Goal: Information Seeking & Learning: Learn about a topic

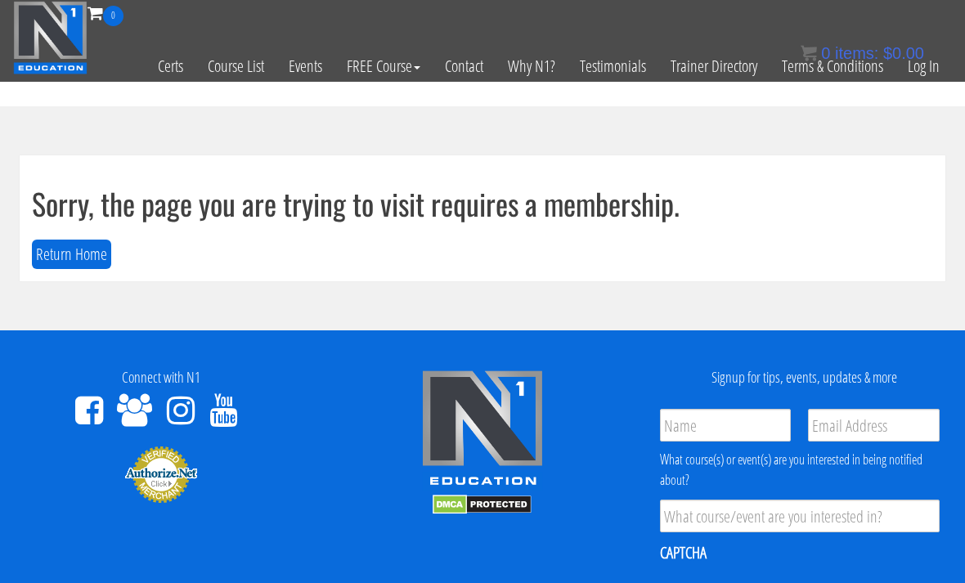
click at [703, 56] on link "Log In" at bounding box center [924, 66] width 56 height 80
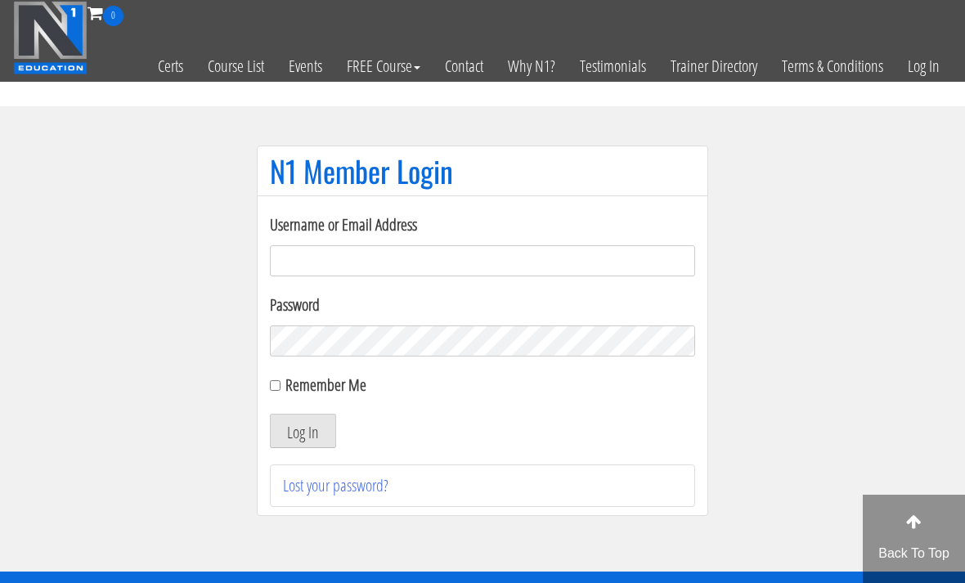
scroll to position [115, 0]
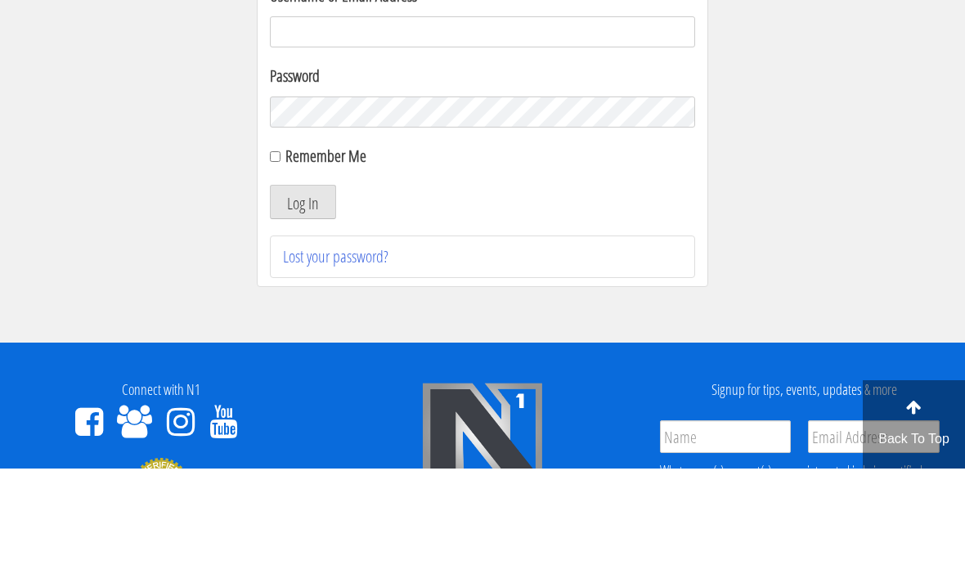
type input "Kedarkokil10@gmail.com"
click at [303, 317] on button "Log In" at bounding box center [303, 316] width 66 height 34
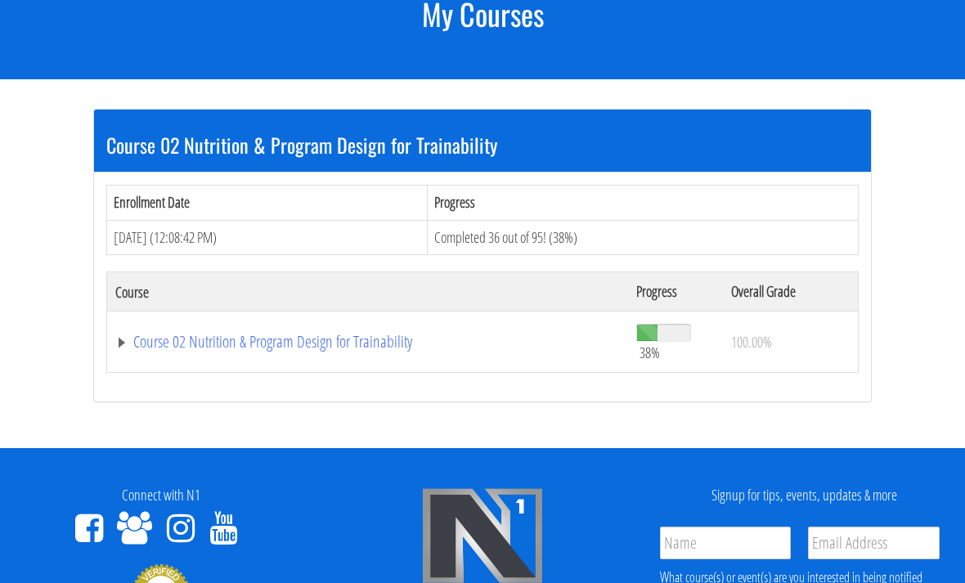
scroll to position [280, 0]
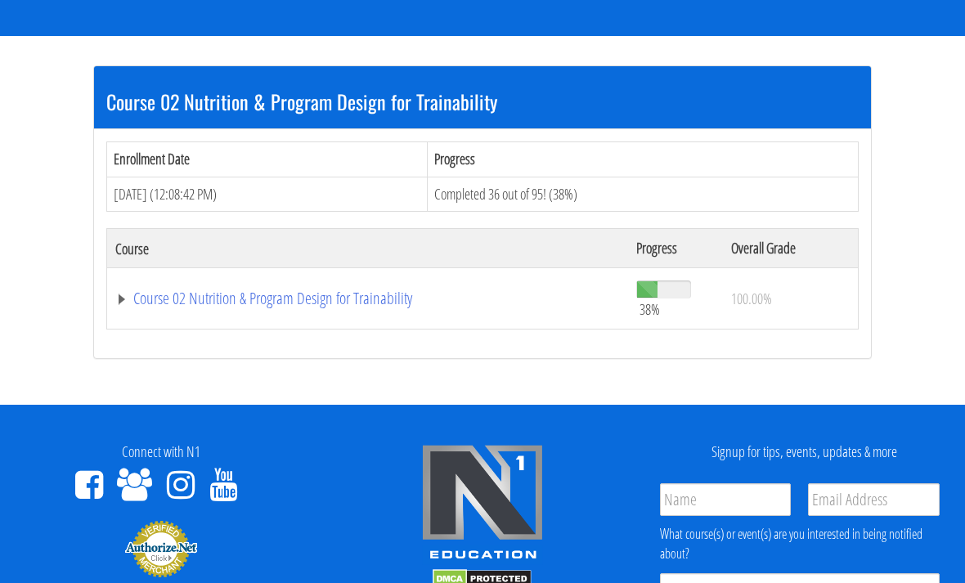
click at [327, 307] on link "Course 02 Nutrition & Program Design for Trainability" at bounding box center [367, 298] width 505 height 16
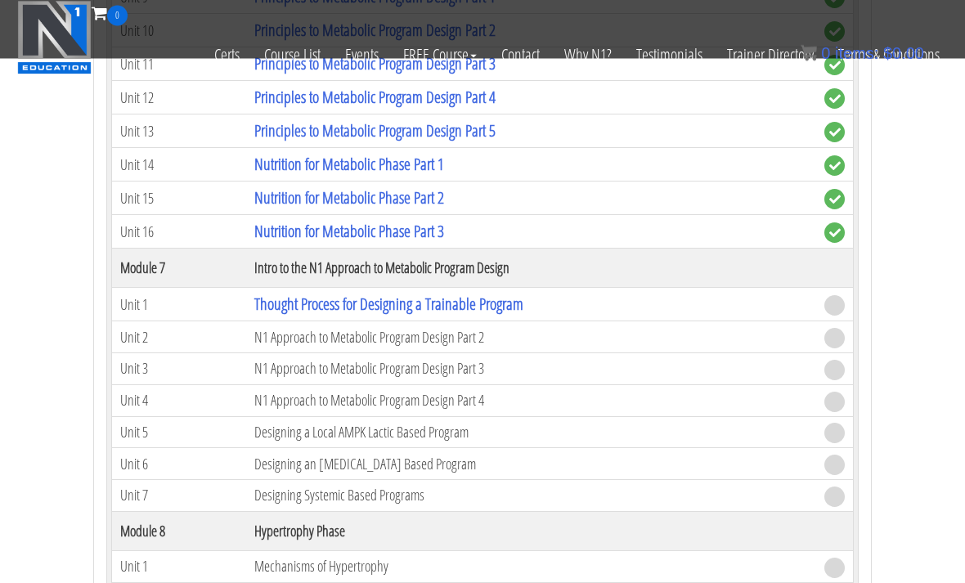
scroll to position [1739, 0]
click at [310, 308] on link "Thought Process for Designing a Trainable Program" at bounding box center [388, 304] width 269 height 22
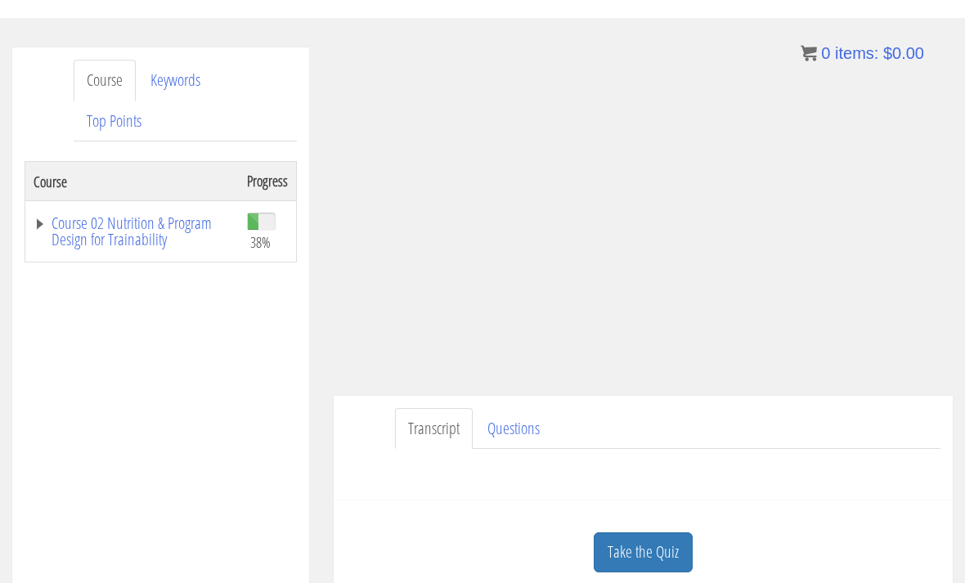
scroll to position [245, 0]
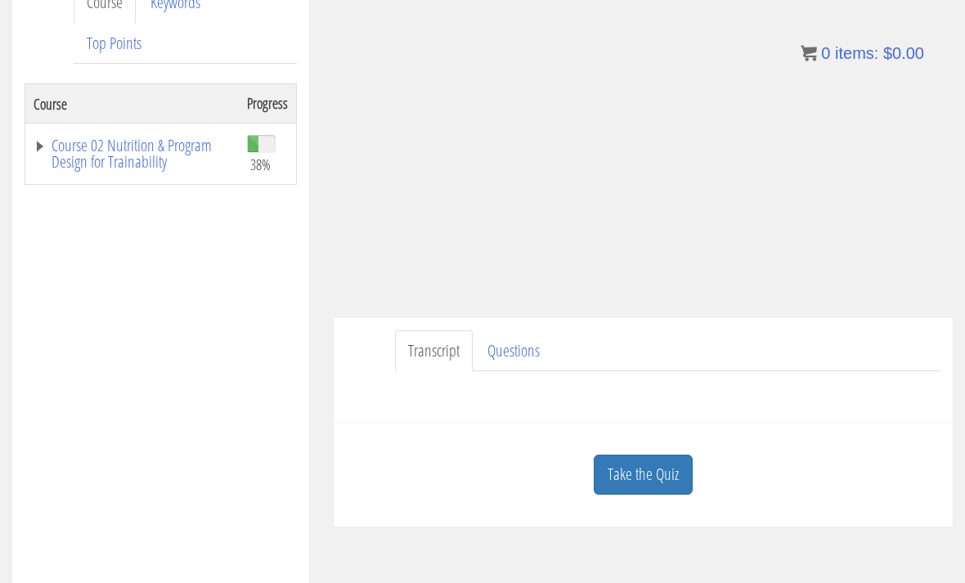
click at [666, 480] on link "Take the Quiz" at bounding box center [643, 475] width 99 height 40
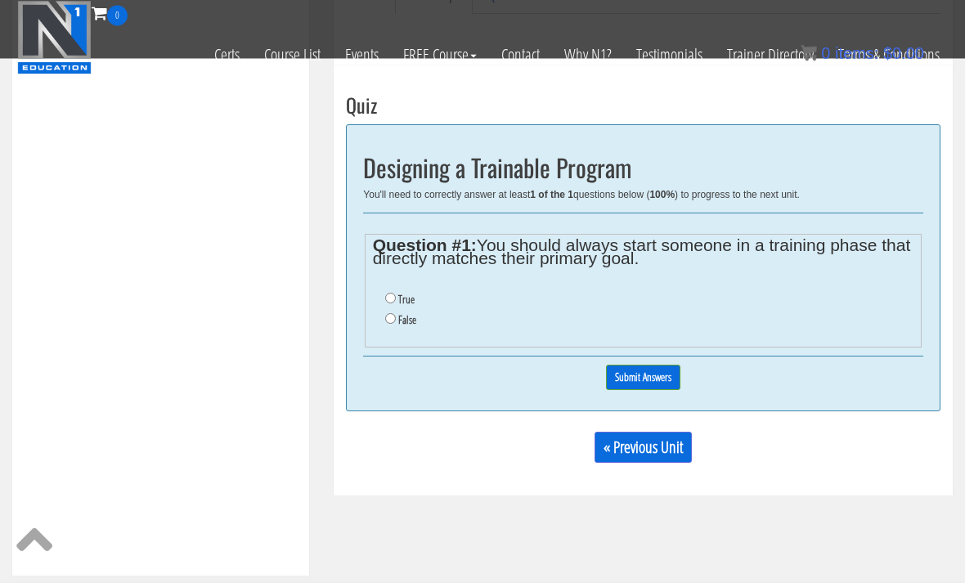
scroll to position [492, 0]
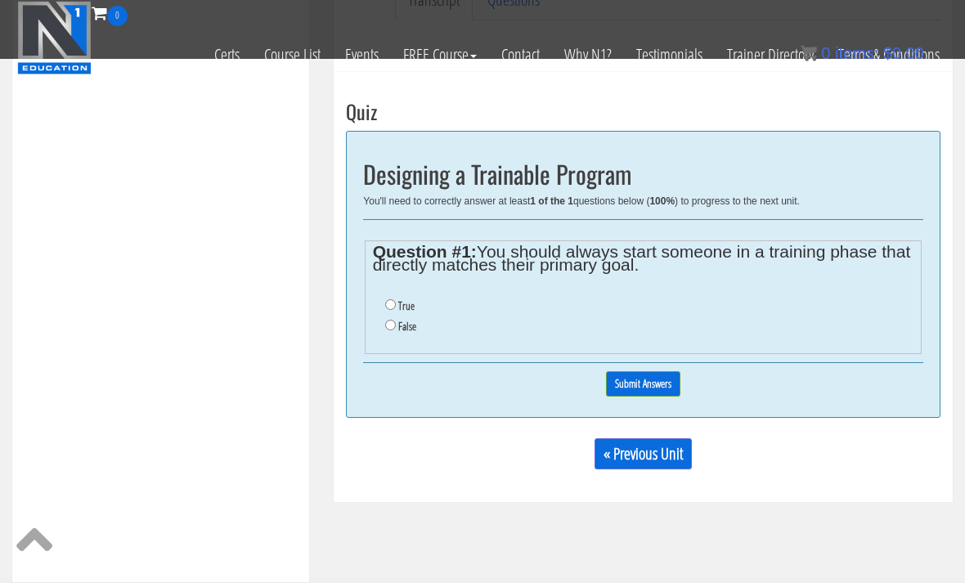
click at [410, 332] on label "False" at bounding box center [407, 326] width 18 height 13
click at [396, 330] on input "False" at bounding box center [390, 325] width 11 height 11
radio input "true"
click at [666, 388] on input "Submit Answers" at bounding box center [643, 383] width 74 height 25
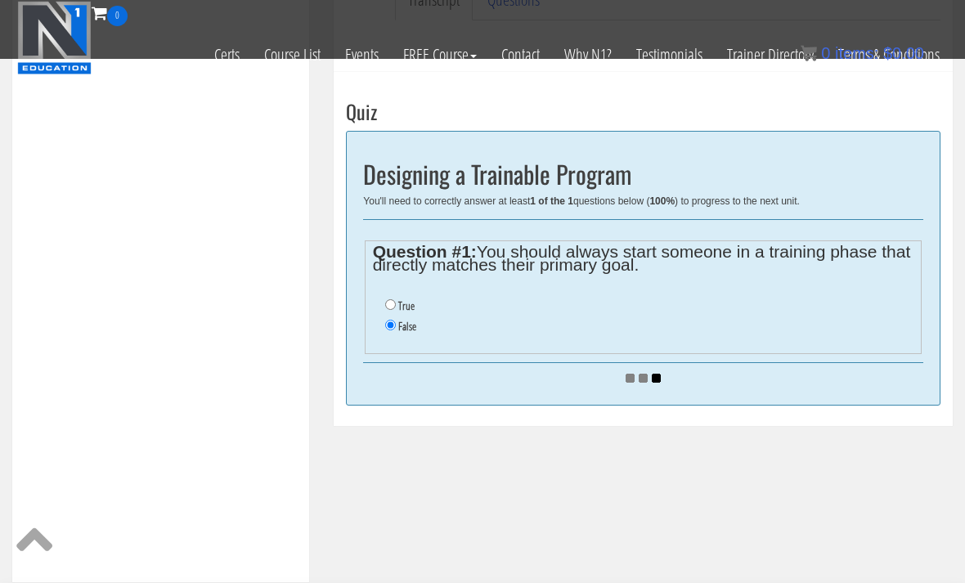
scroll to position [540, 0]
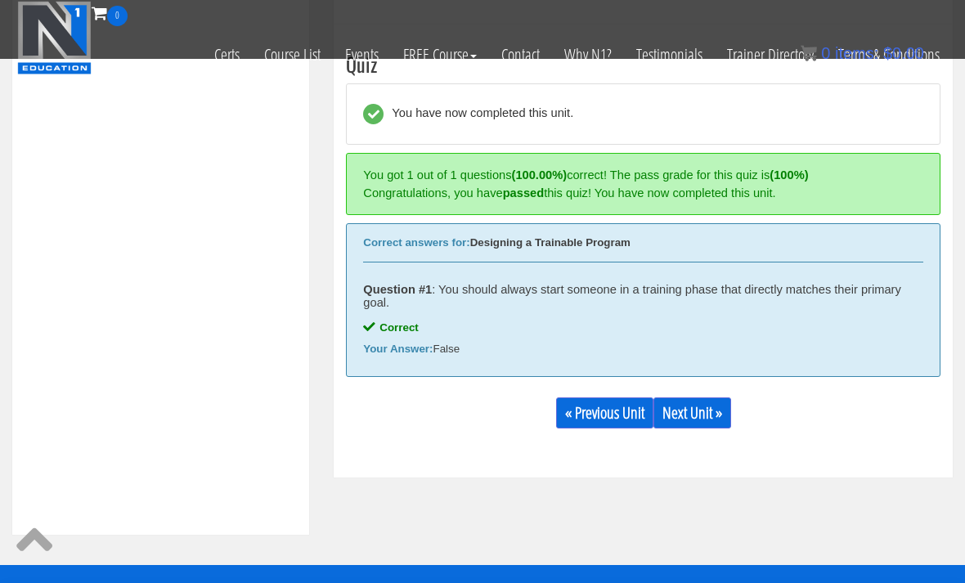
click at [714, 420] on link "Next Unit »" at bounding box center [693, 413] width 78 height 31
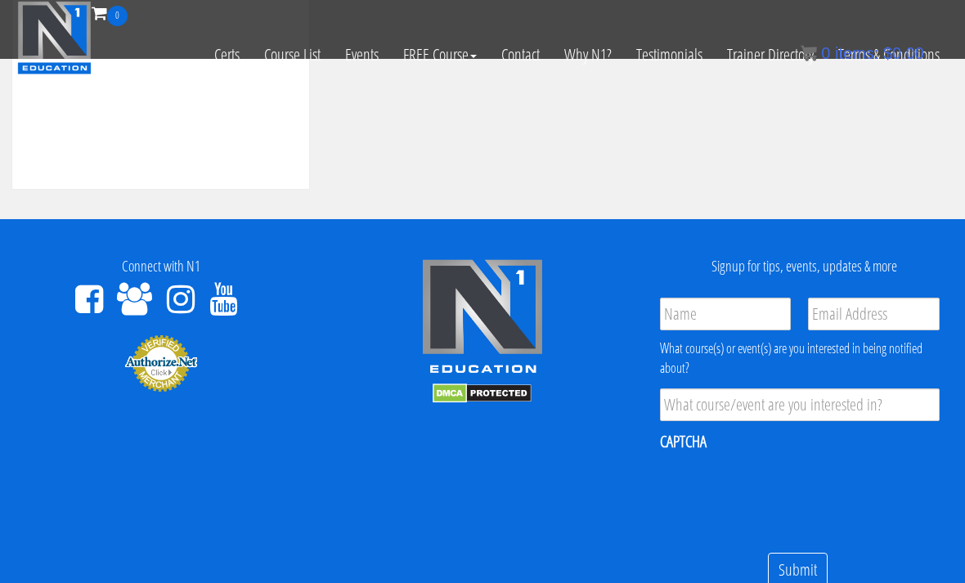
scroll to position [1003, 0]
